Goal: Book appointment/travel/reservation

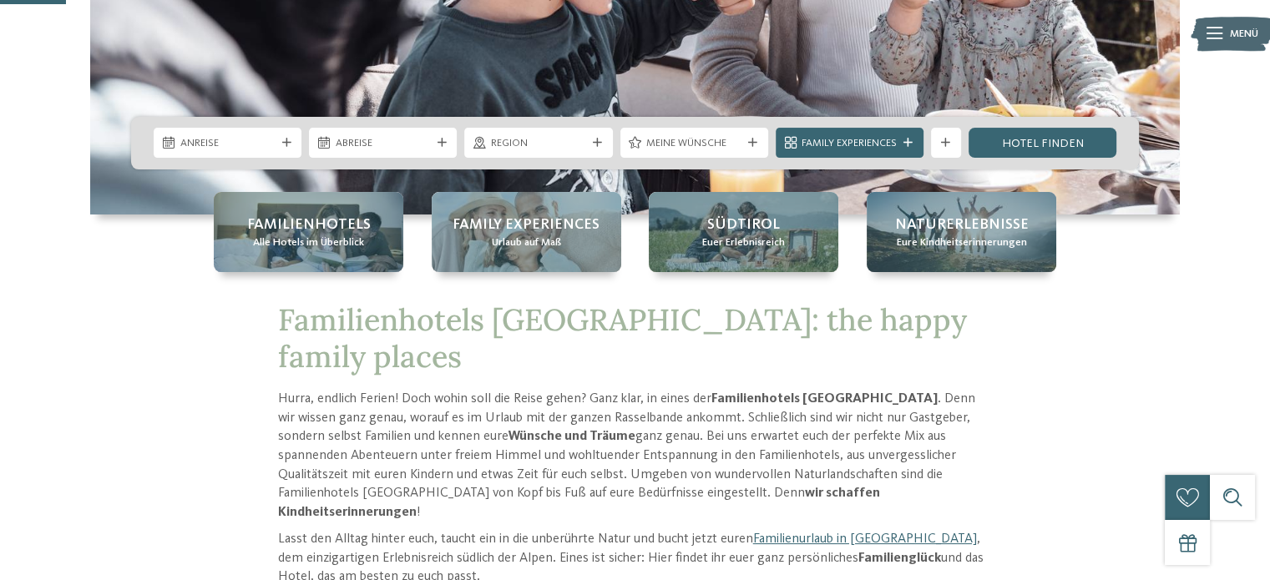
scroll to position [334, 0]
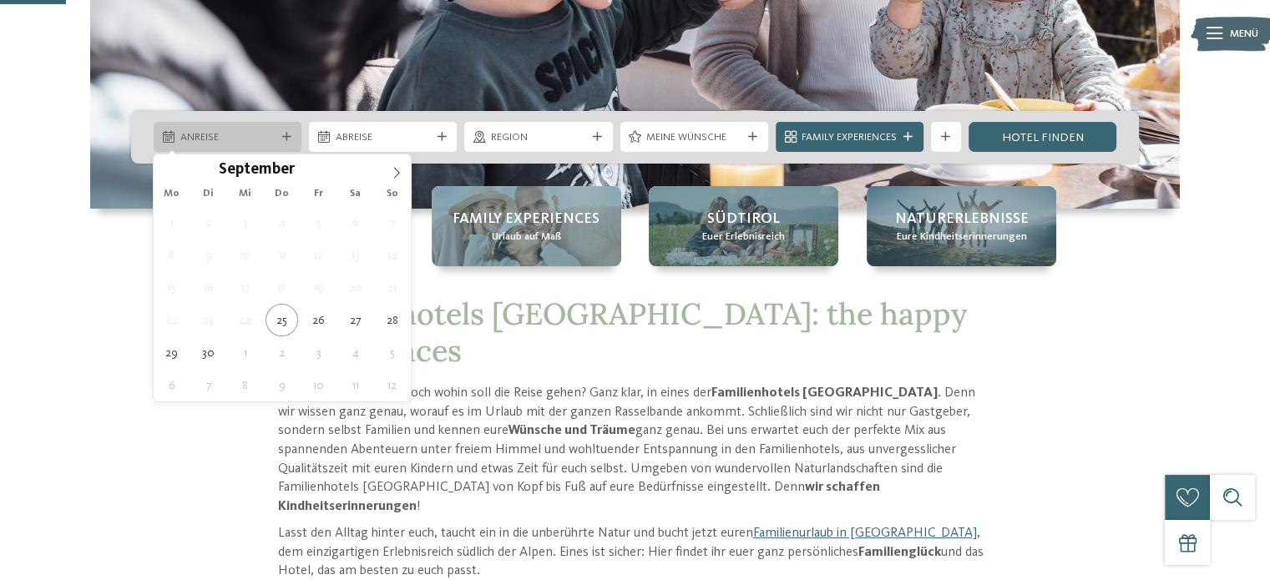
click at [245, 135] on span "Anreise" at bounding box center [227, 137] width 95 height 15
click at [396, 176] on icon at bounding box center [397, 173] width 12 height 12
type div "[DATE]"
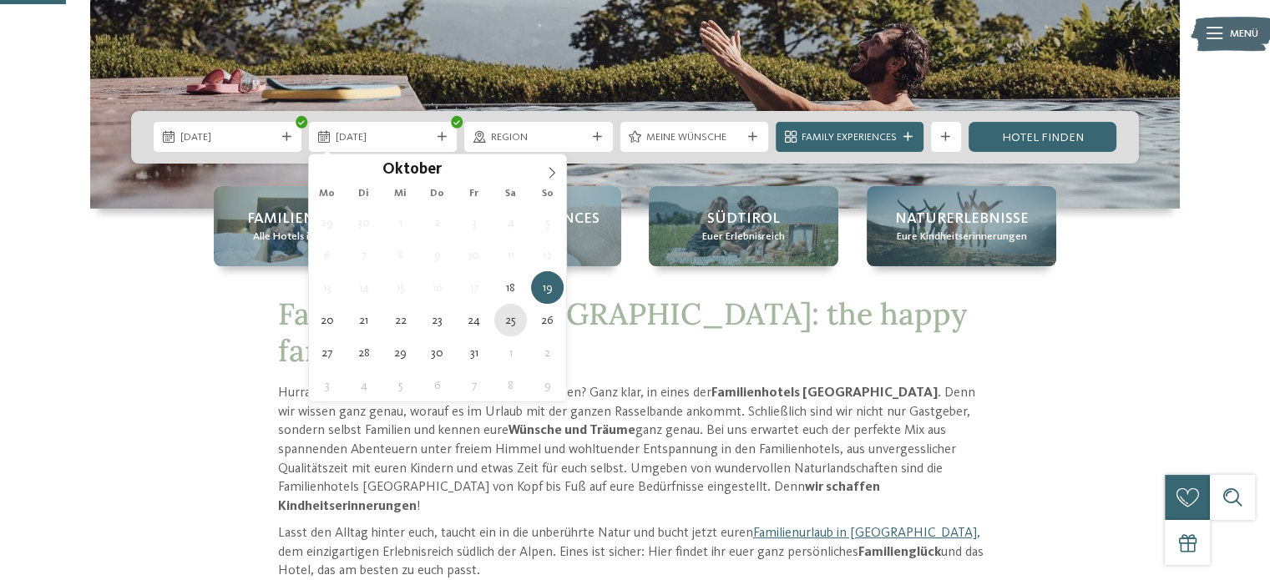
type div "[DATE]"
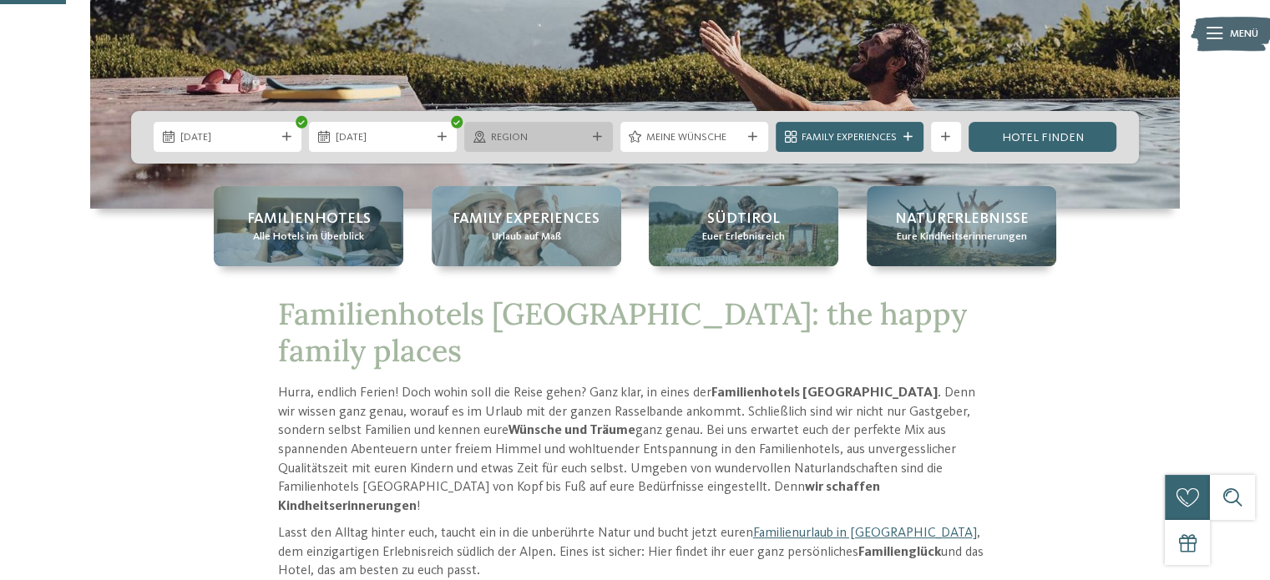
click at [610, 135] on div "Region" at bounding box center [538, 137] width 148 height 30
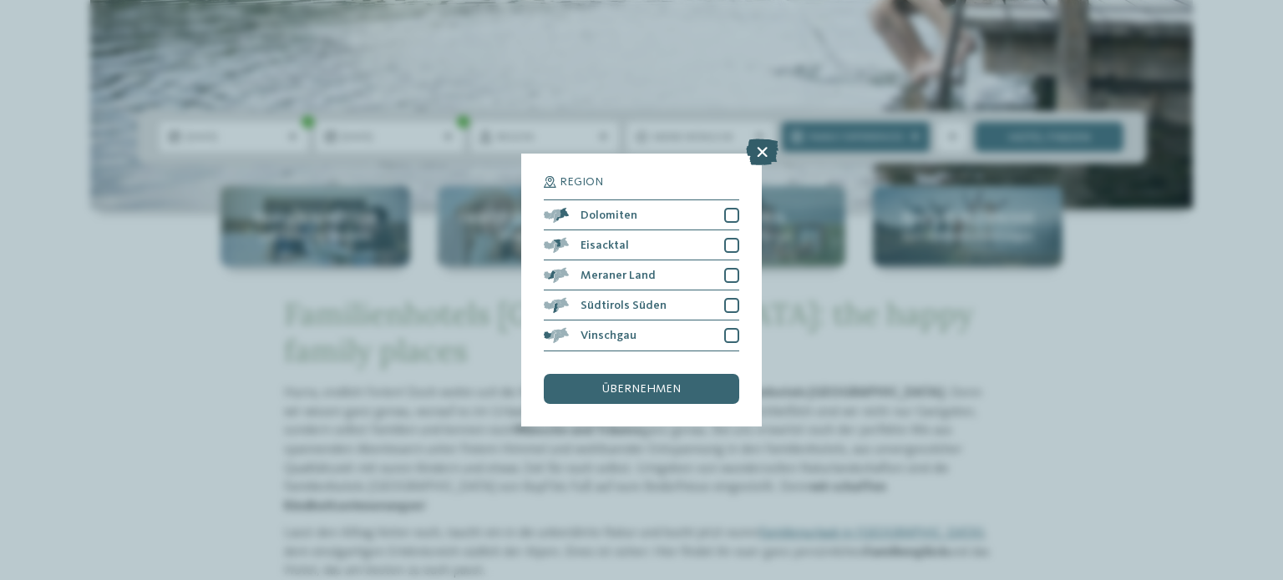
click at [767, 147] on icon at bounding box center [762, 152] width 33 height 27
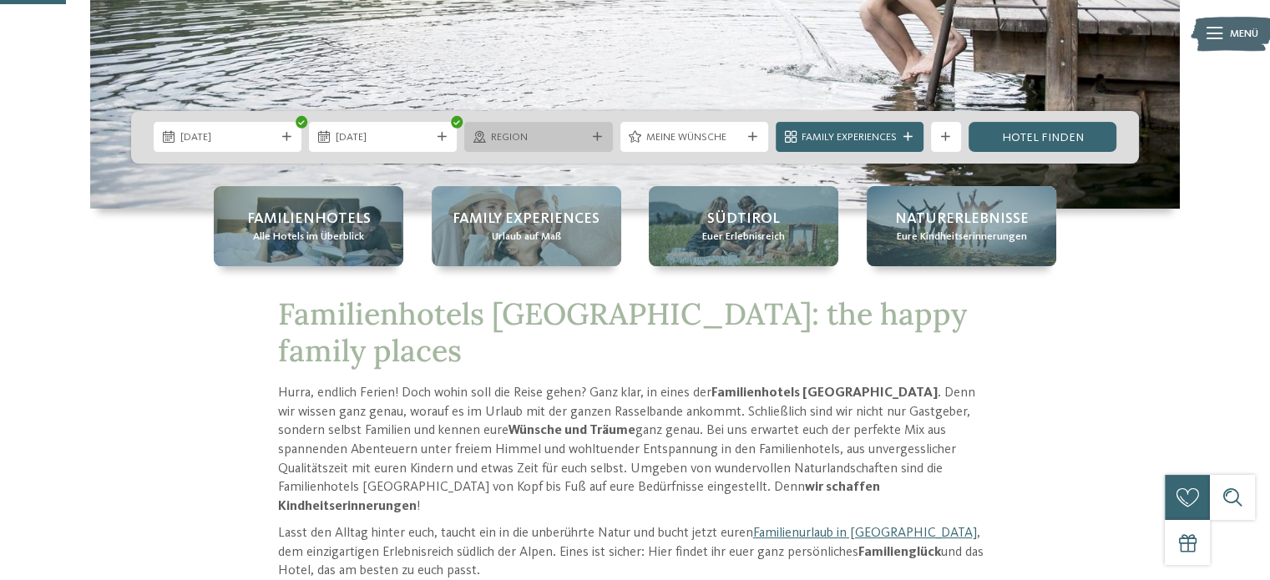
click at [598, 149] on div "Region" at bounding box center [538, 137] width 148 height 30
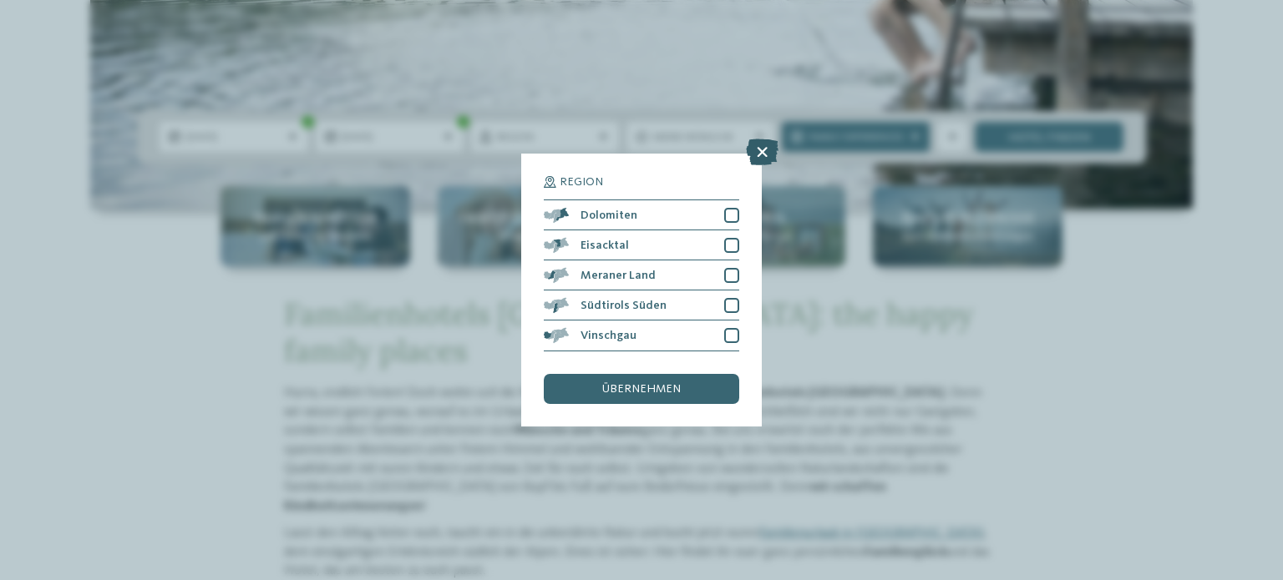
click at [774, 159] on icon at bounding box center [762, 152] width 33 height 27
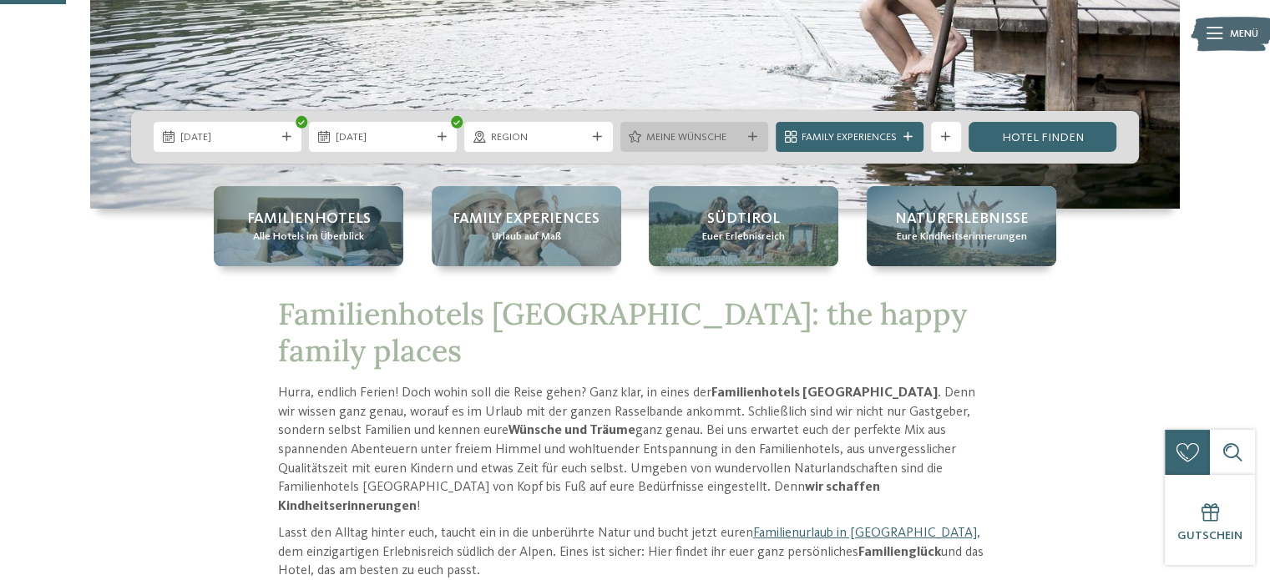
click at [678, 141] on span "Meine Wünsche" at bounding box center [693, 137] width 95 height 15
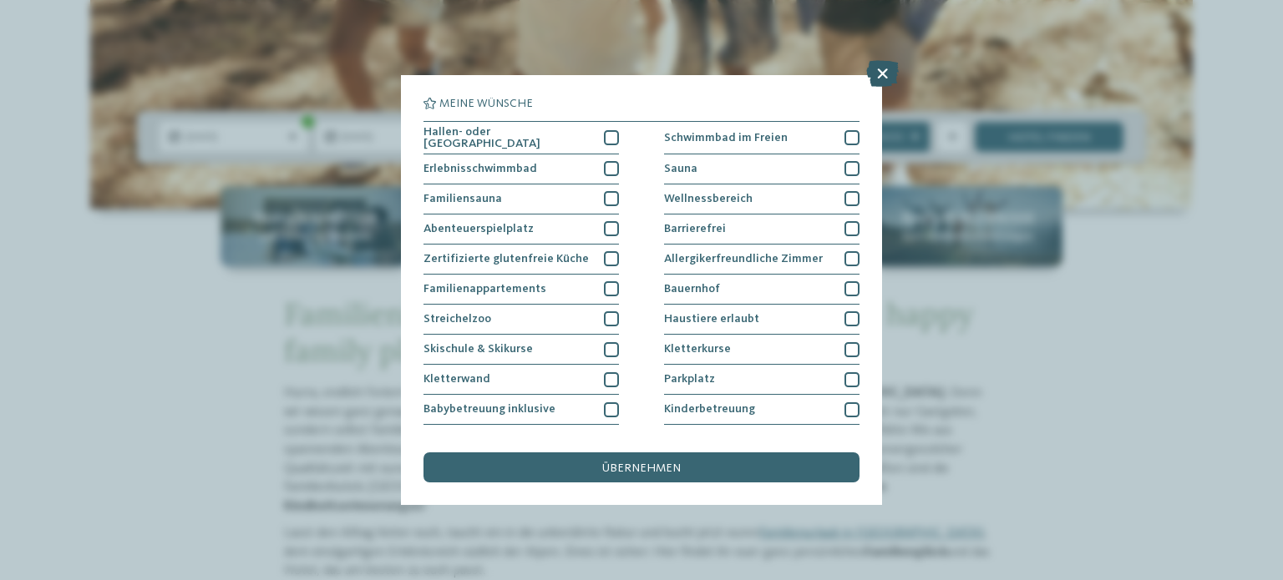
click at [872, 75] on icon at bounding box center [882, 73] width 33 height 27
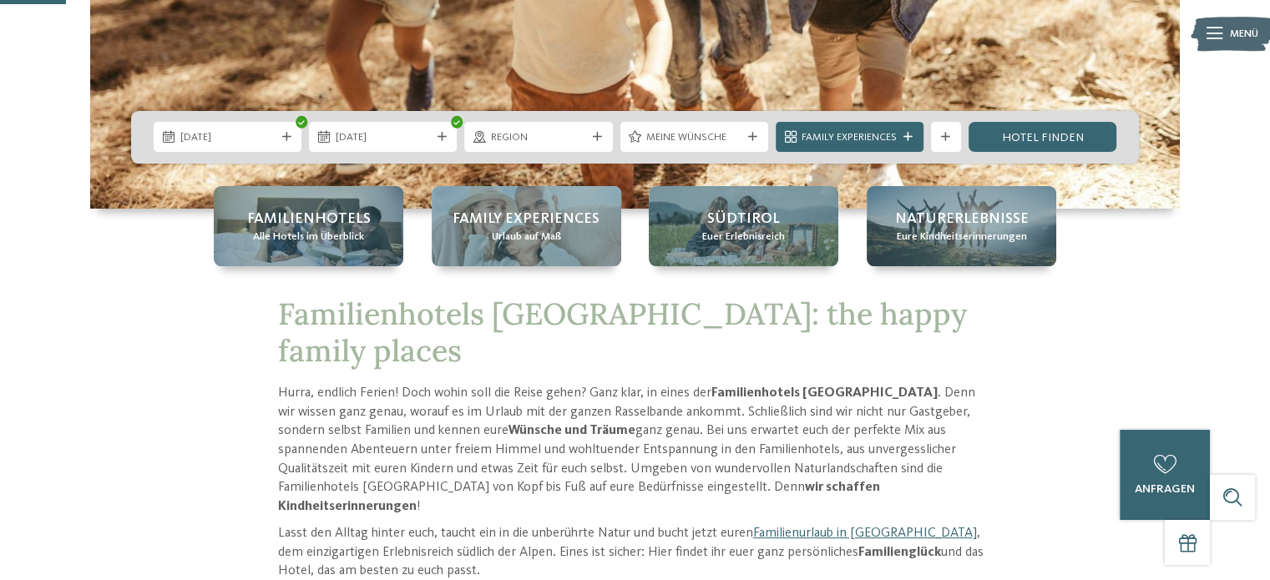
click at [918, 136] on div "Family Experiences" at bounding box center [850, 137] width 148 height 30
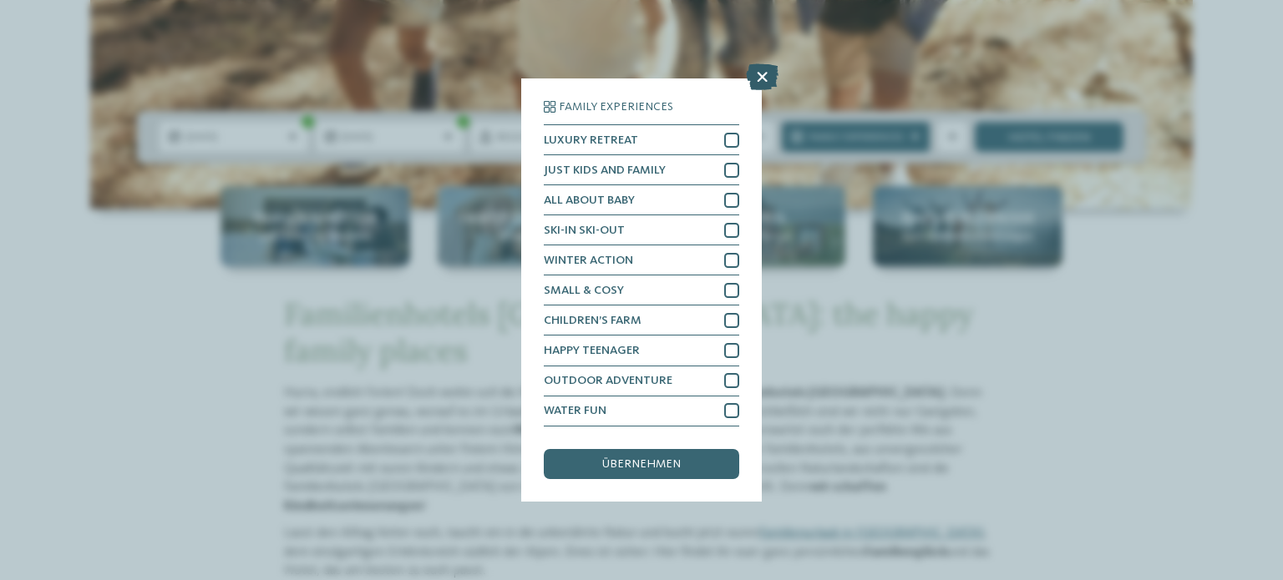
click at [759, 73] on icon at bounding box center [762, 77] width 33 height 27
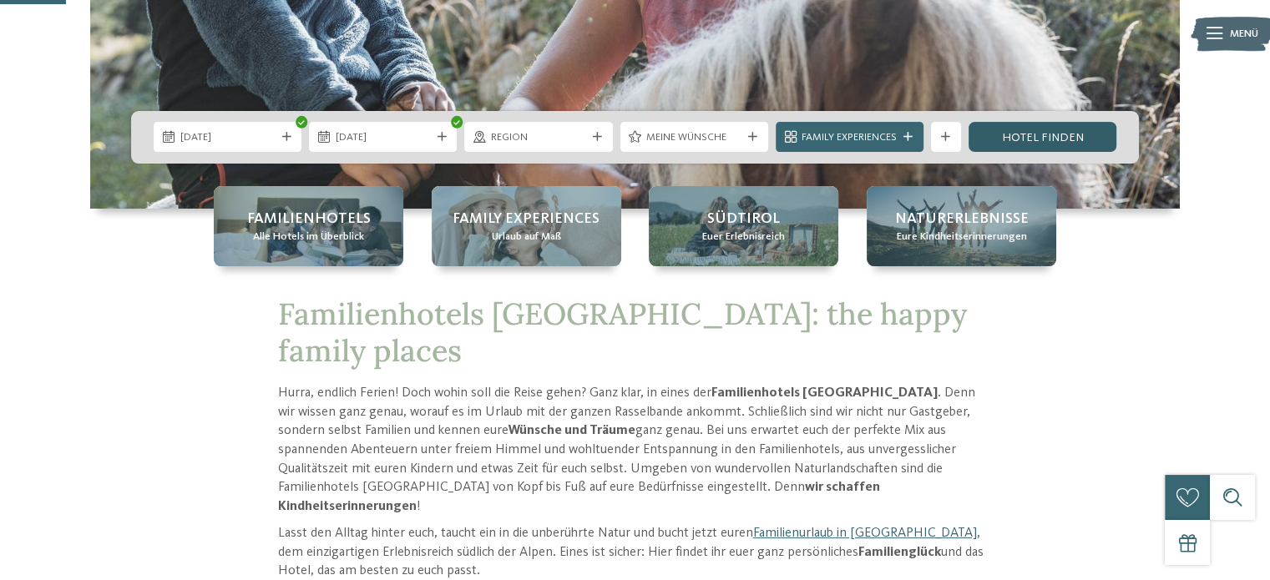
click at [1064, 143] on link "Hotel finden" at bounding box center [1043, 137] width 148 height 30
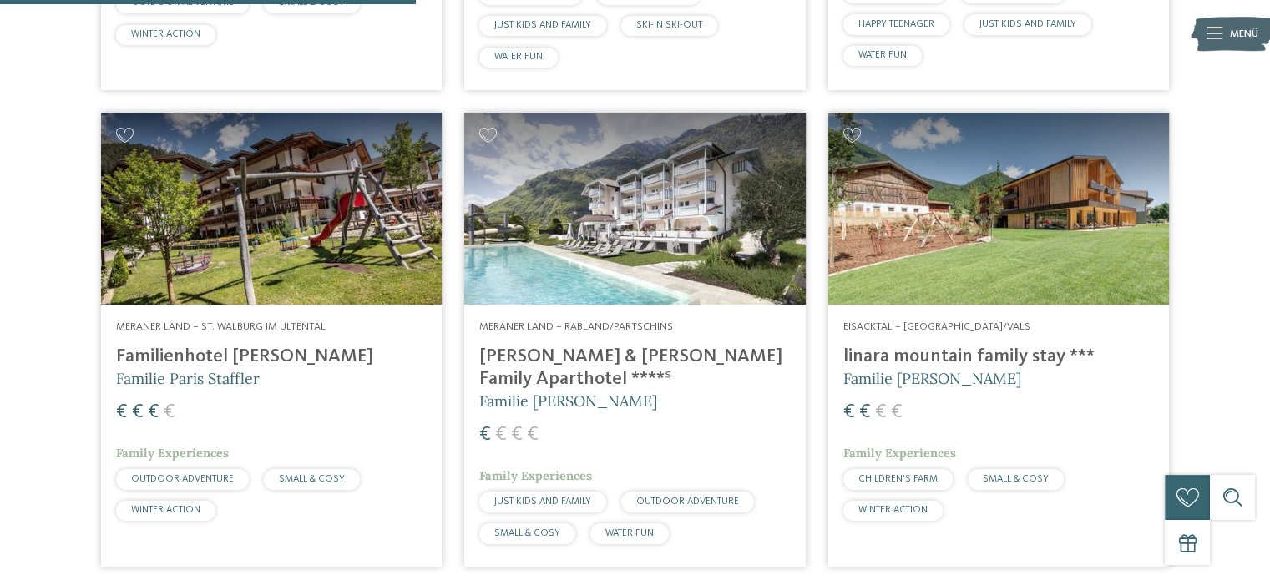
scroll to position [1402, 0]
